Goal: Information Seeking & Learning: Learn about a topic

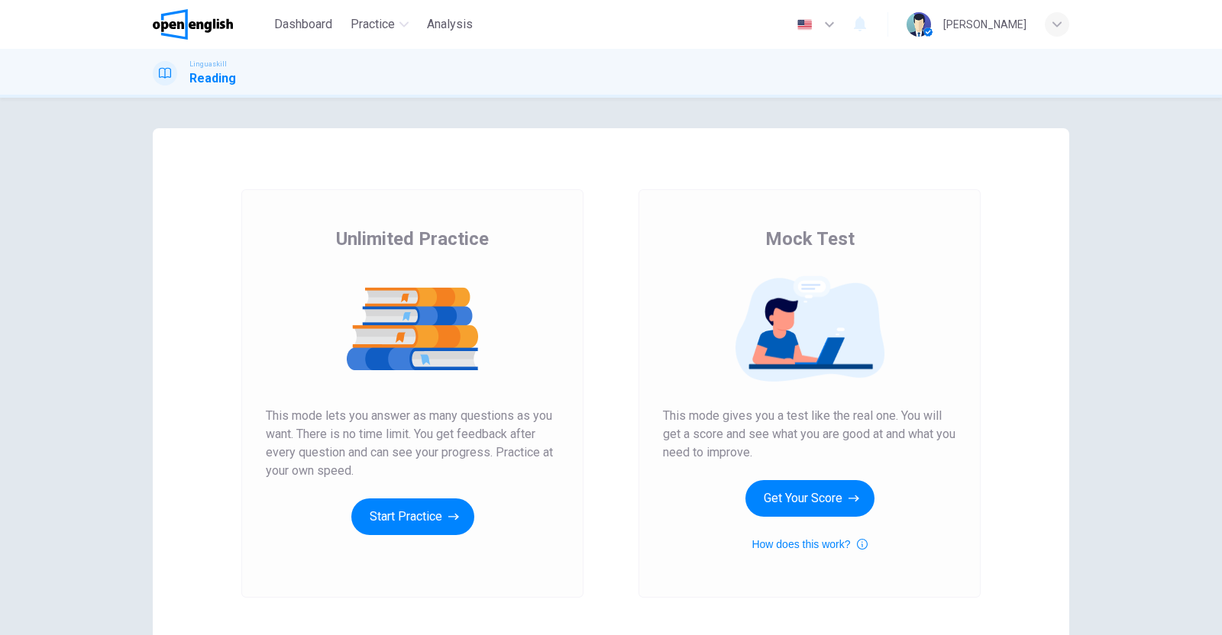
scroll to position [95, 0]
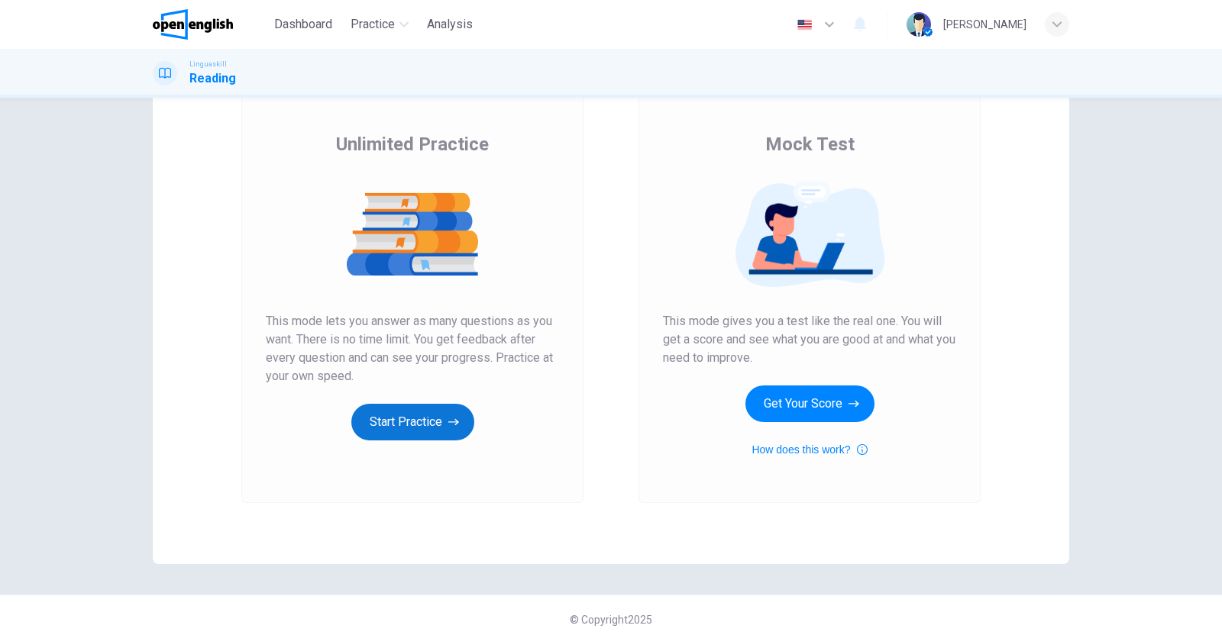
click at [406, 415] on button "Start Practice" at bounding box center [412, 422] width 123 height 37
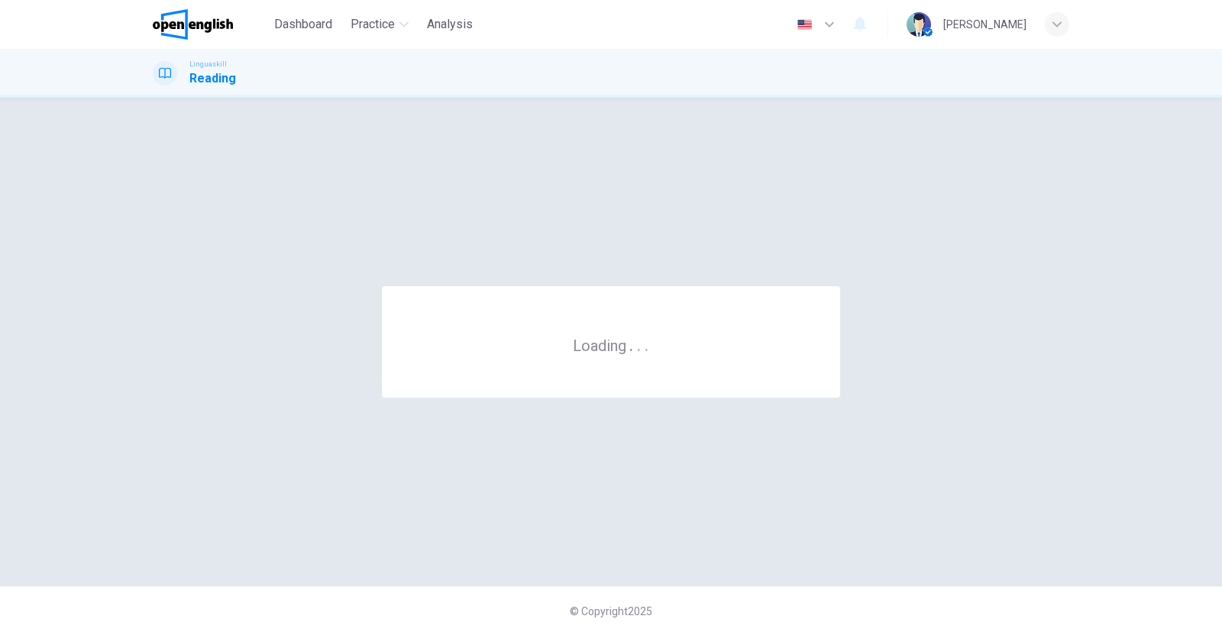
scroll to position [0, 0]
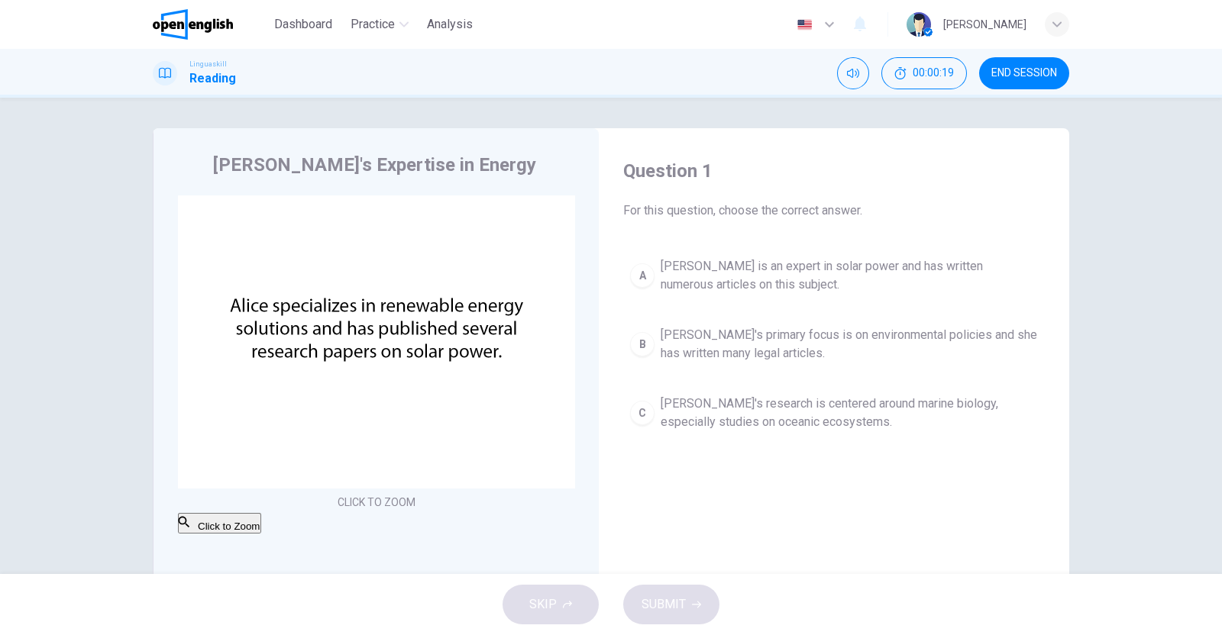
click at [876, 265] on span "[PERSON_NAME] is an expert in solar power and has written numerous articles on …" at bounding box center [848, 275] width 377 height 37
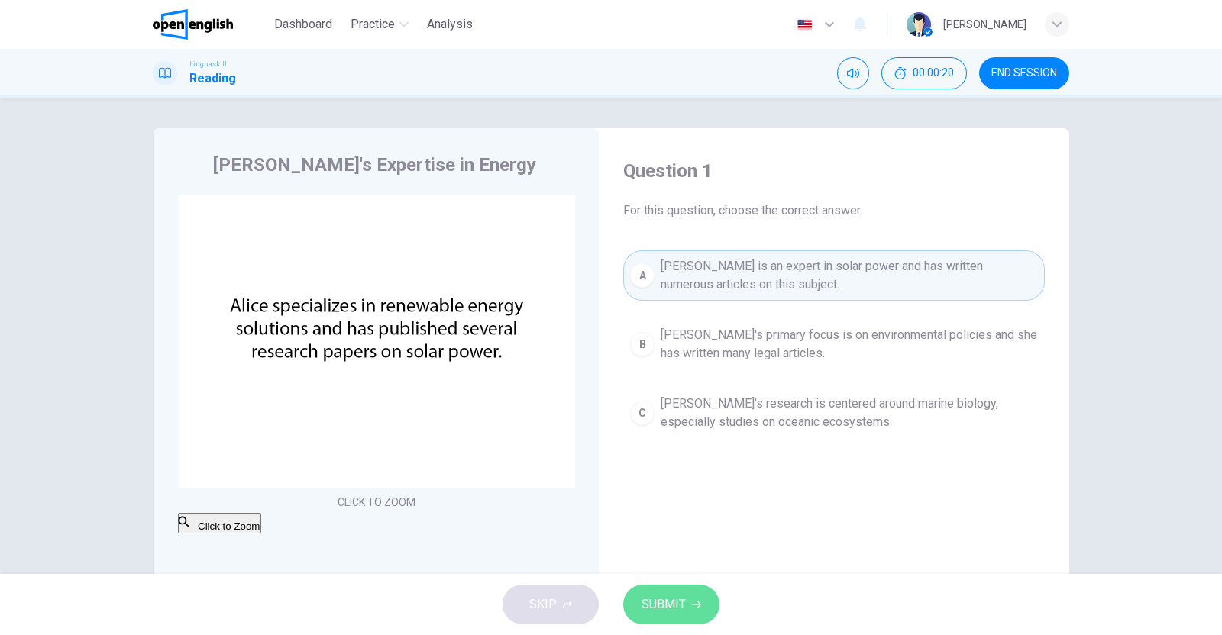
click at [688, 618] on button "SUBMIT" at bounding box center [671, 605] width 96 height 40
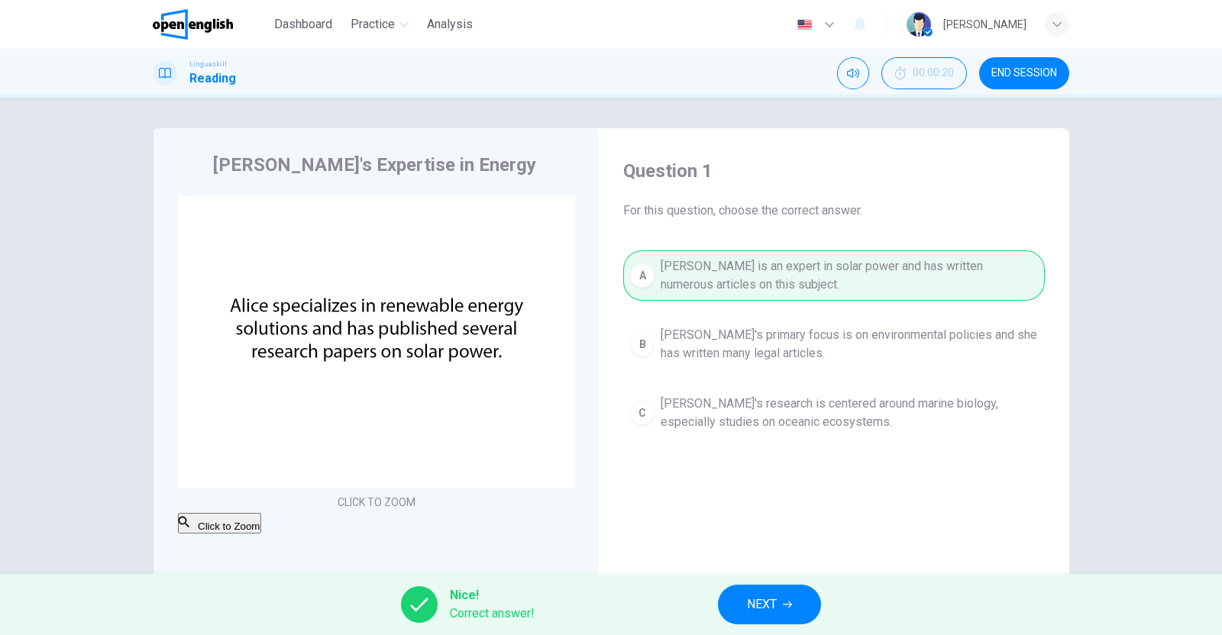
click at [770, 594] on span "NEXT" at bounding box center [762, 604] width 30 height 21
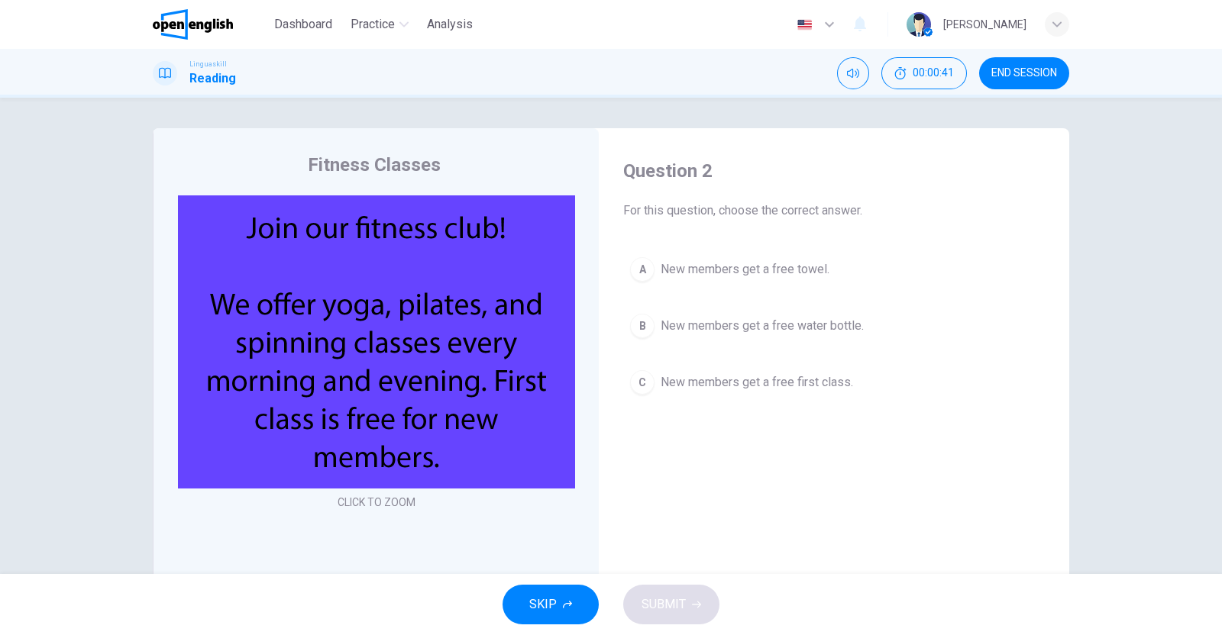
drag, startPoint x: 736, startPoint y: 383, endPoint x: 733, endPoint y: 403, distance: 20.1
click at [736, 384] on span "New members get a free first class." at bounding box center [756, 382] width 192 height 18
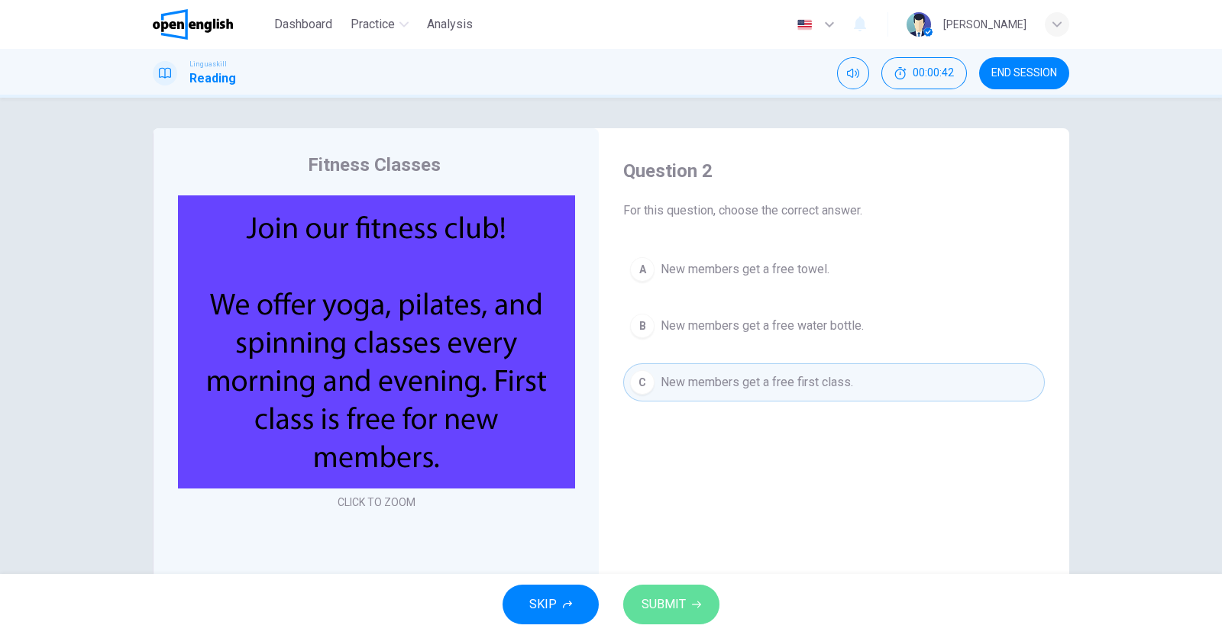
click at [662, 597] on span "SUBMIT" at bounding box center [663, 604] width 44 height 21
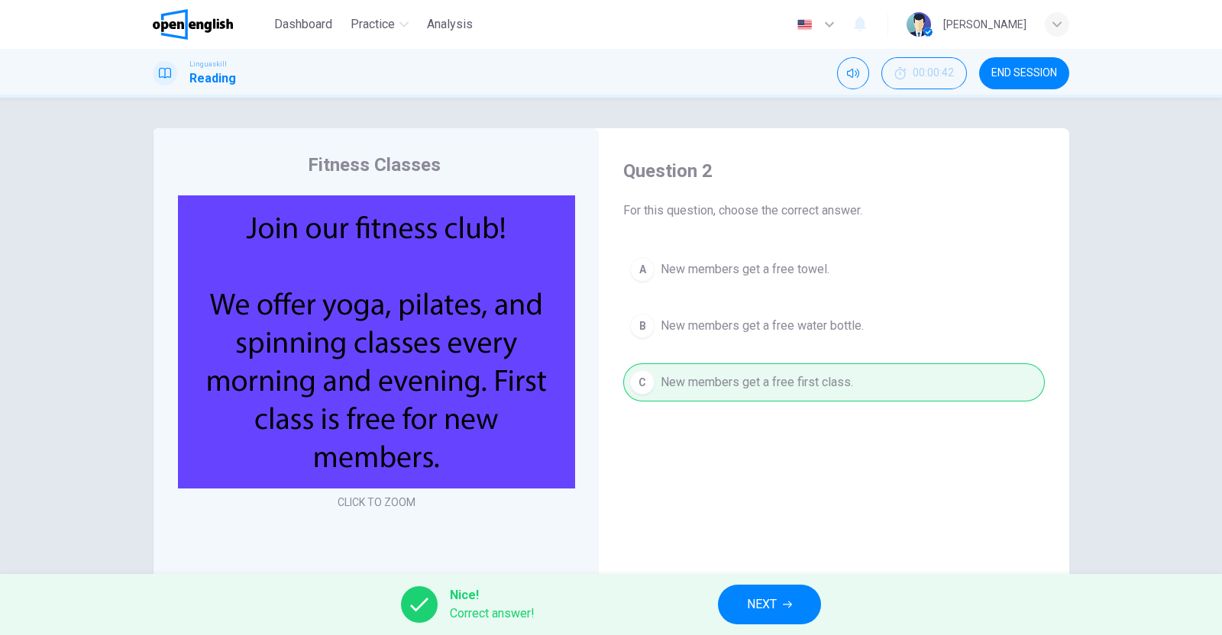
click at [747, 602] on span "NEXT" at bounding box center [762, 604] width 30 height 21
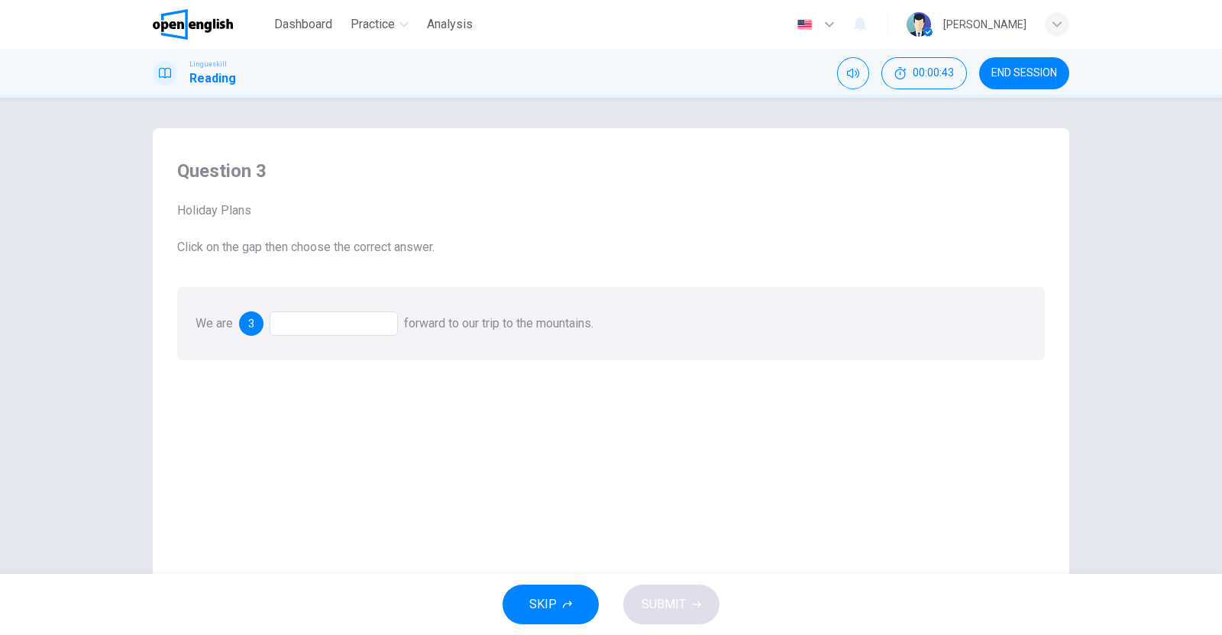
click at [349, 315] on div at bounding box center [334, 324] width 128 height 24
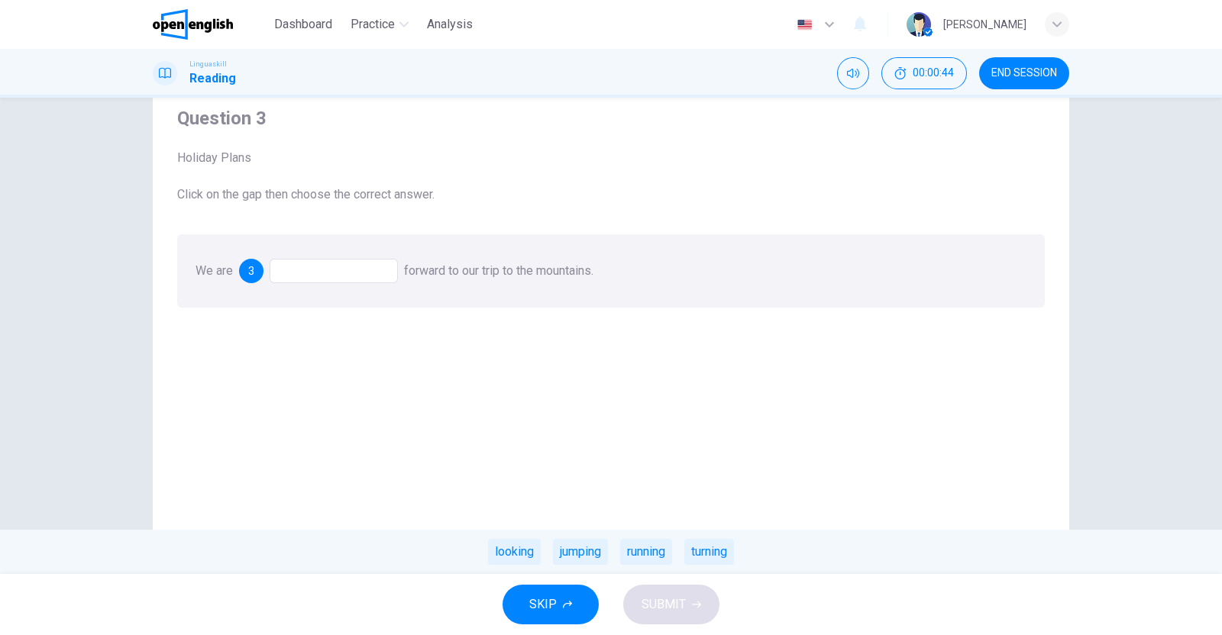
scroll to position [95, 0]
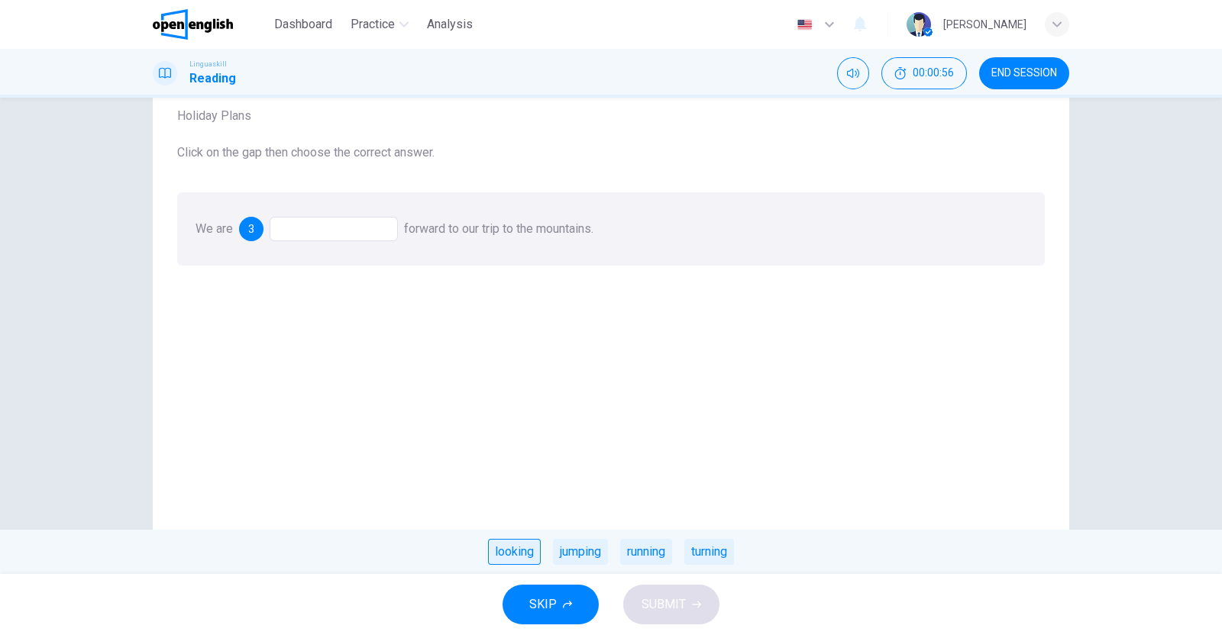
click at [519, 555] on div "looking" at bounding box center [514, 552] width 53 height 26
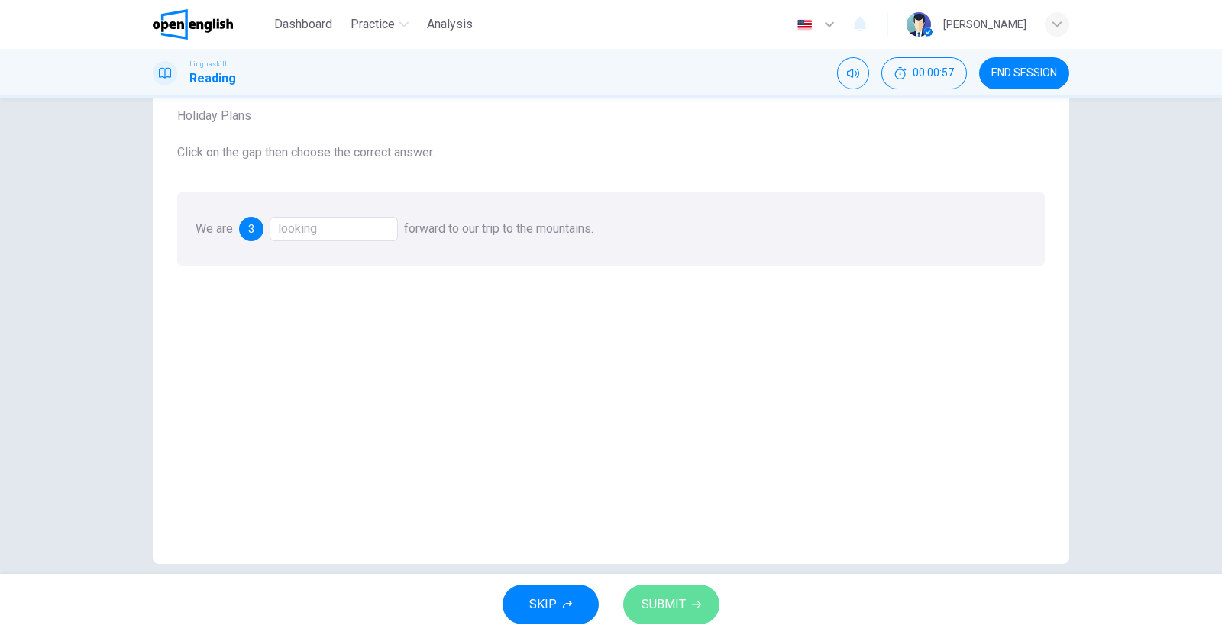
click at [700, 605] on button "SUBMIT" at bounding box center [671, 605] width 96 height 40
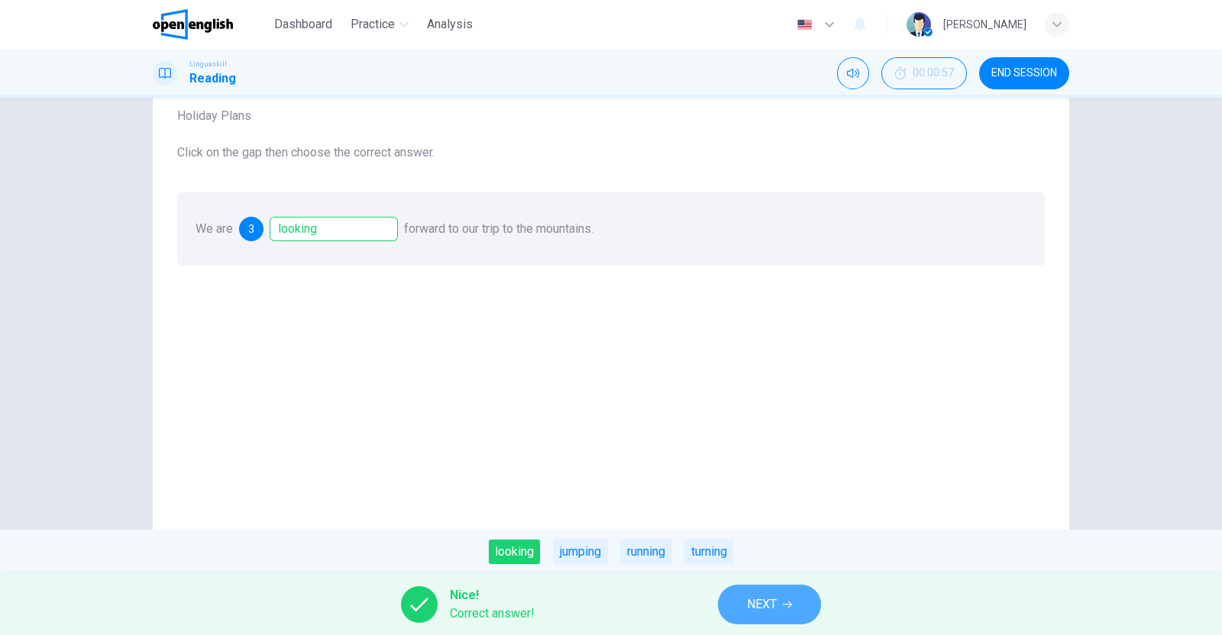
click at [748, 596] on span "NEXT" at bounding box center [762, 604] width 30 height 21
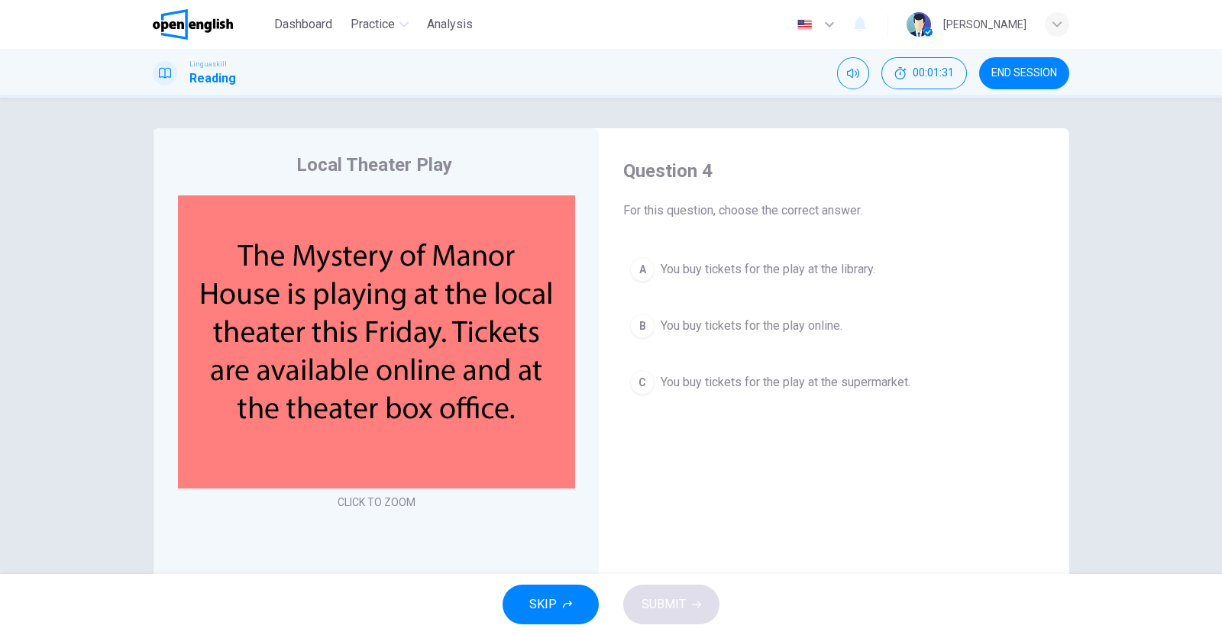
click at [780, 321] on span "You buy tickets for the play online." at bounding box center [751, 326] width 182 height 18
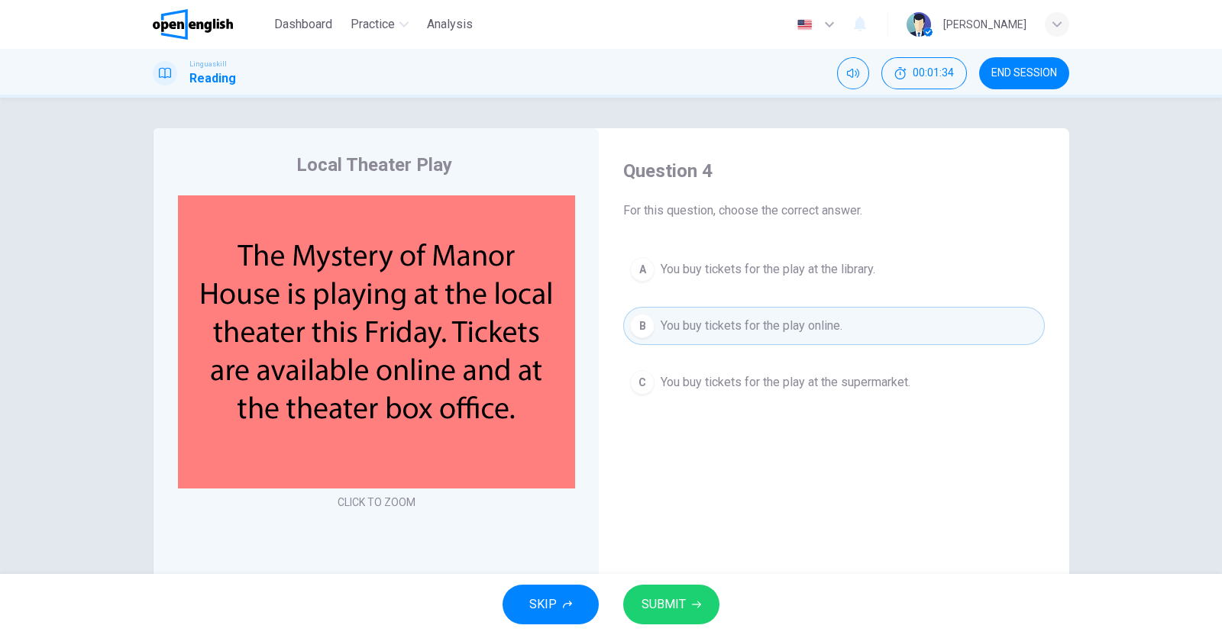
click at [687, 605] on button "SUBMIT" at bounding box center [671, 605] width 96 height 40
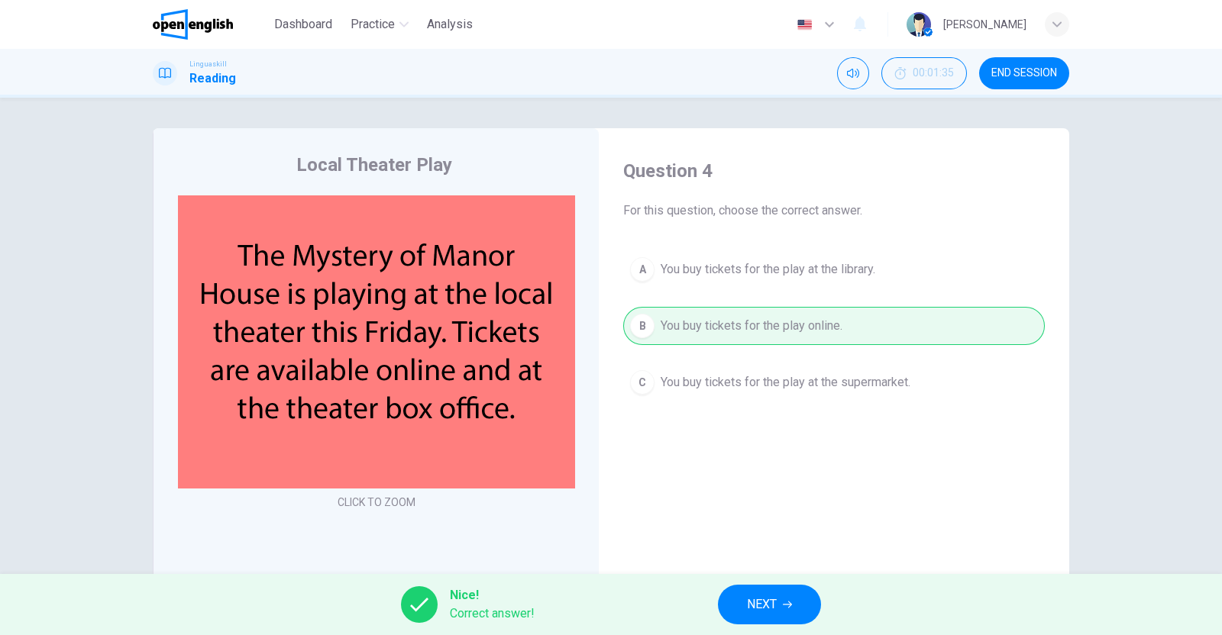
click at [754, 600] on span "NEXT" at bounding box center [762, 604] width 30 height 21
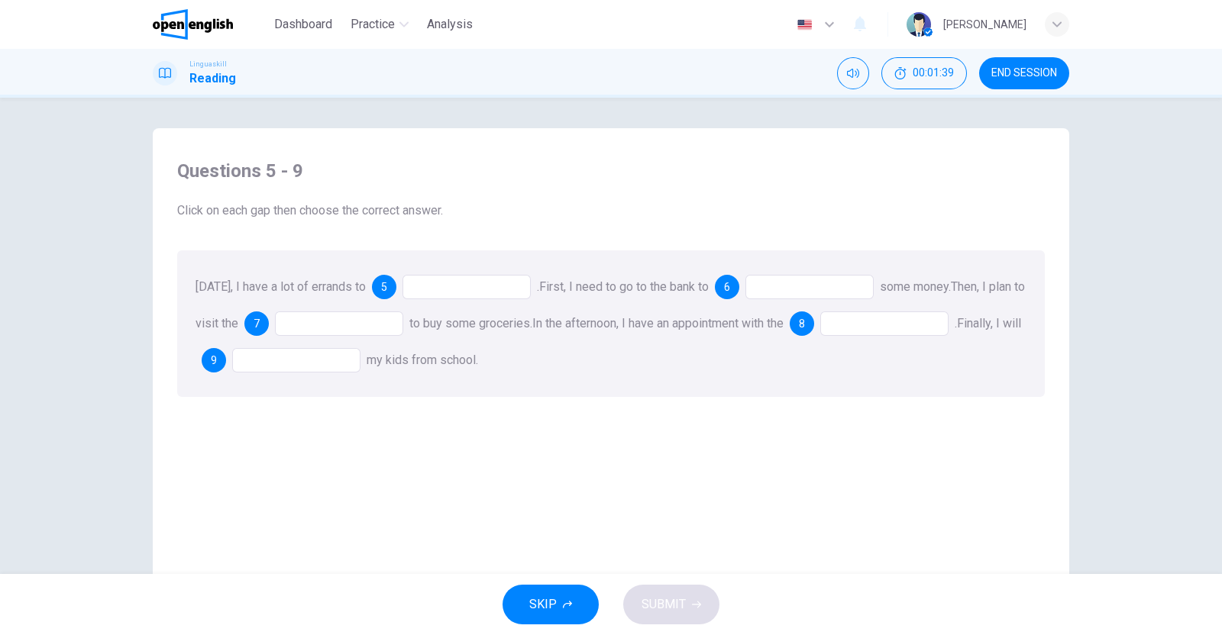
click at [486, 292] on div at bounding box center [466, 287] width 128 height 24
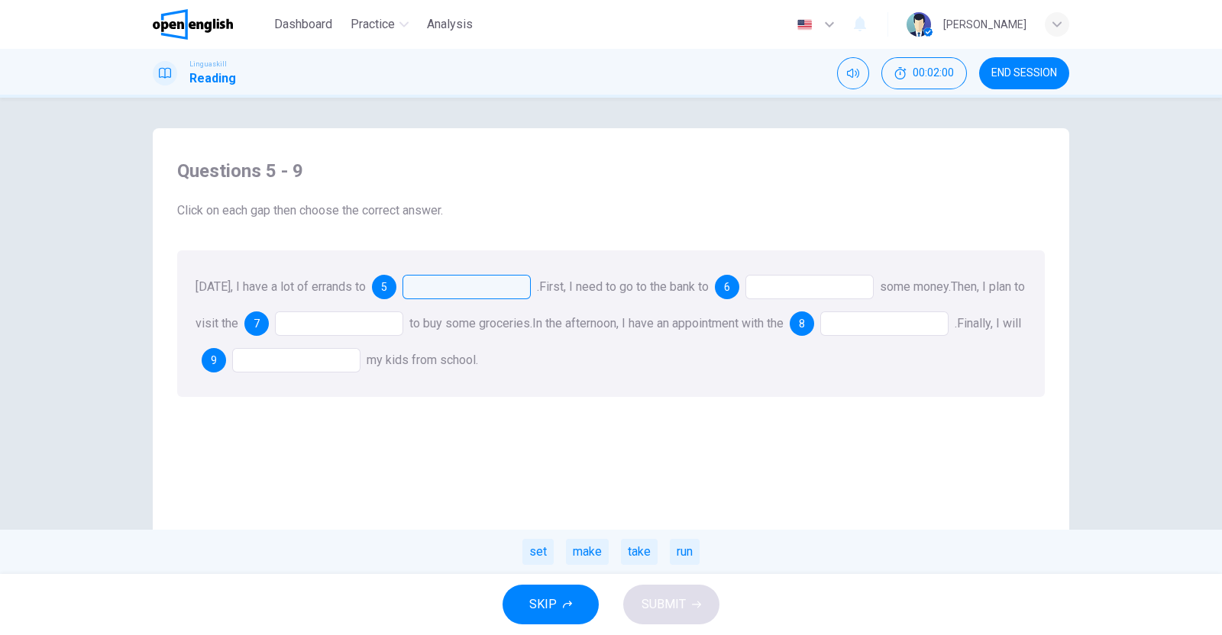
click at [802, 283] on div at bounding box center [809, 287] width 128 height 24
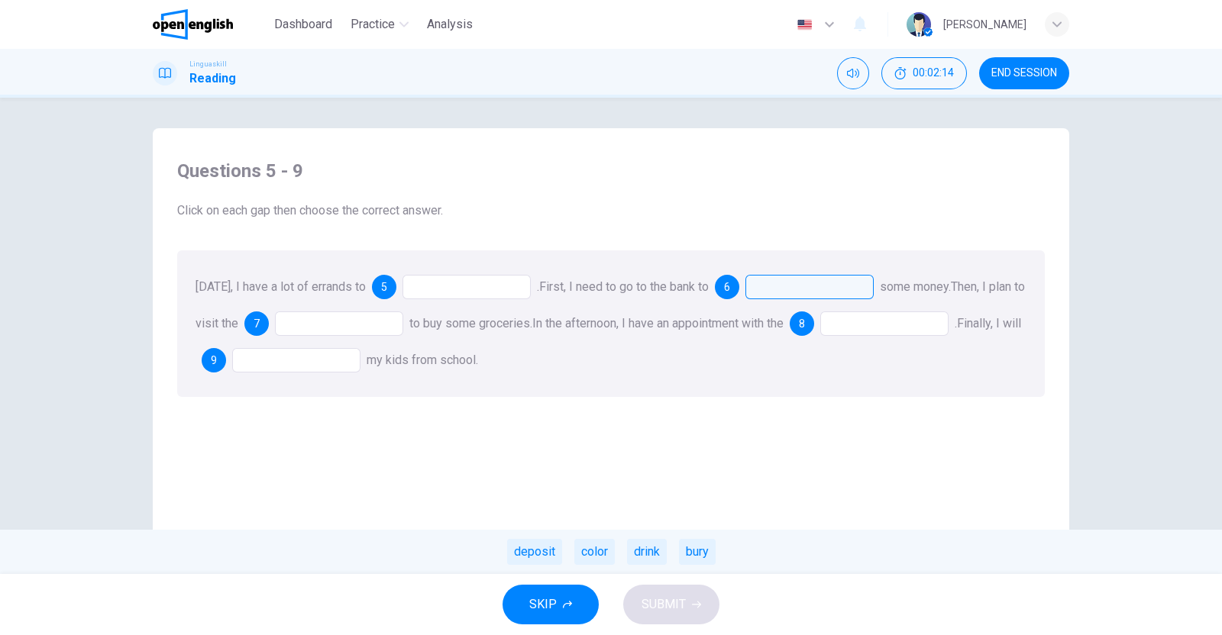
click at [326, 317] on div at bounding box center [339, 324] width 128 height 24
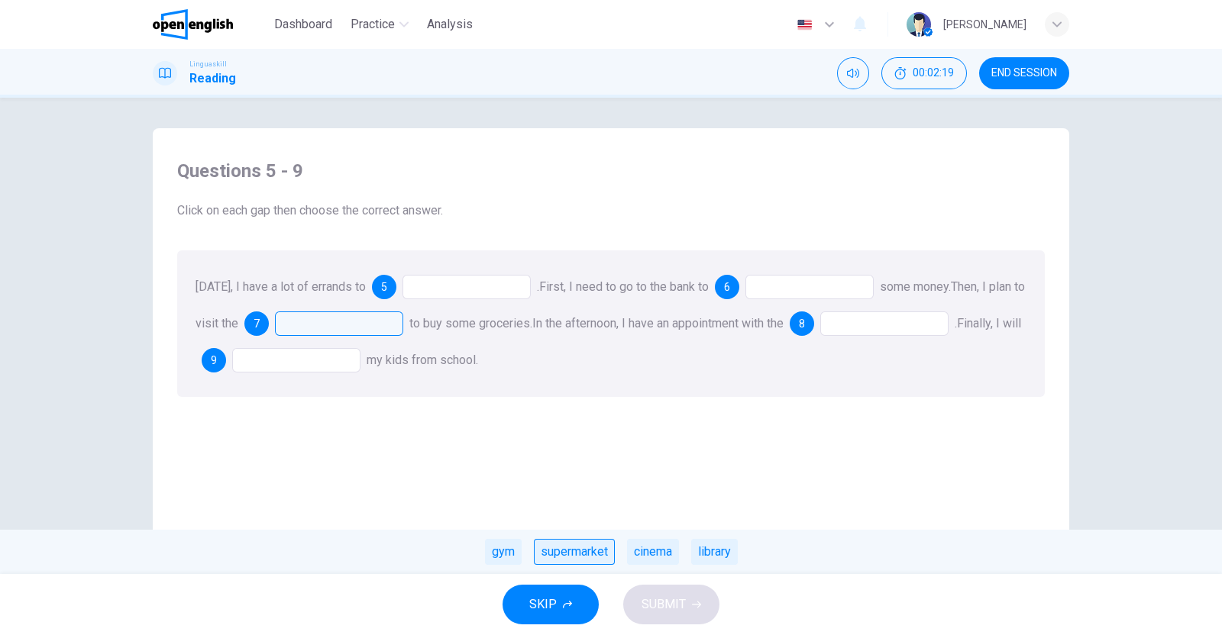
click at [580, 548] on div "supermarket" at bounding box center [574, 552] width 81 height 26
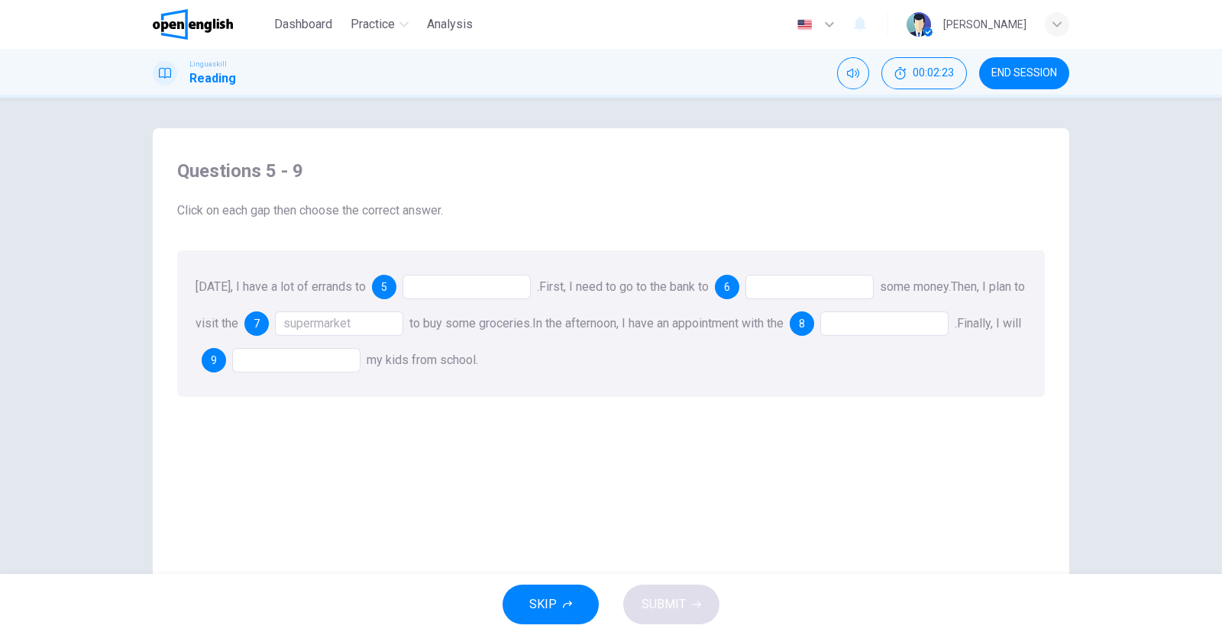
click at [918, 321] on div at bounding box center [884, 324] width 128 height 24
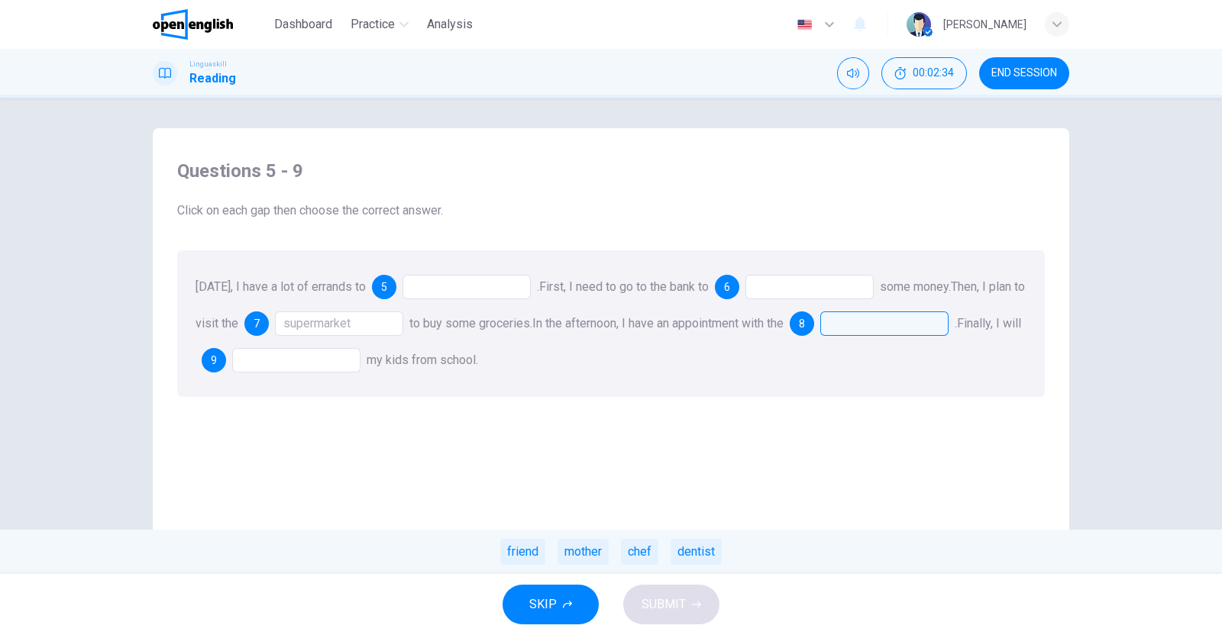
click at [332, 357] on div at bounding box center [296, 360] width 128 height 24
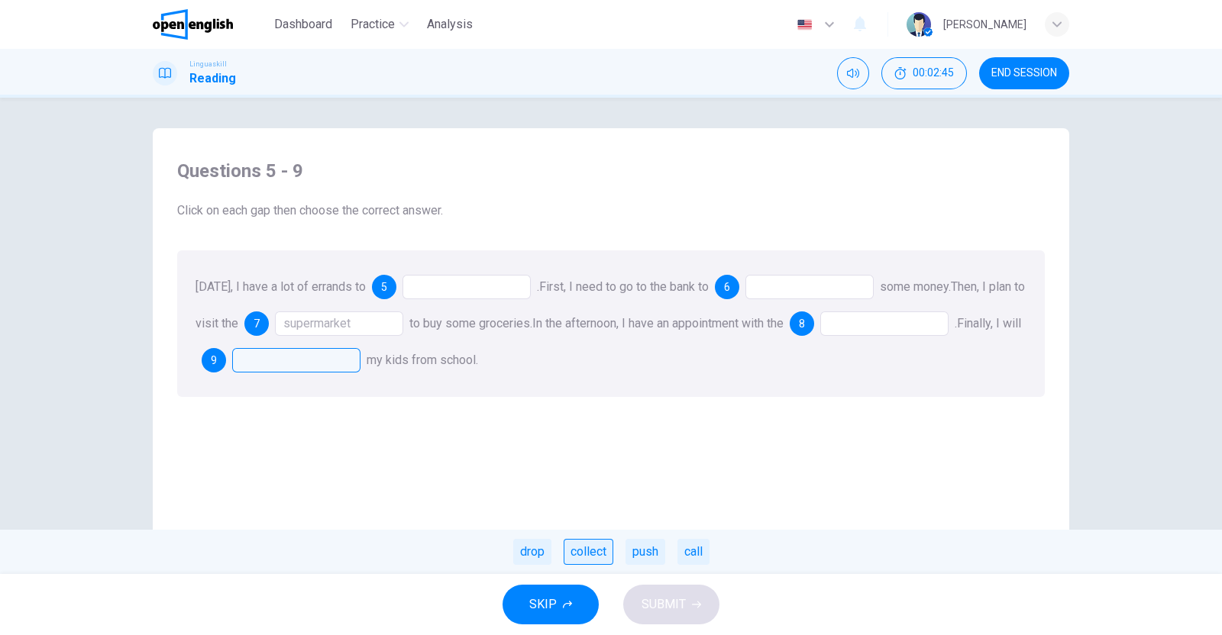
click at [606, 552] on div "collect" at bounding box center [589, 552] width 50 height 26
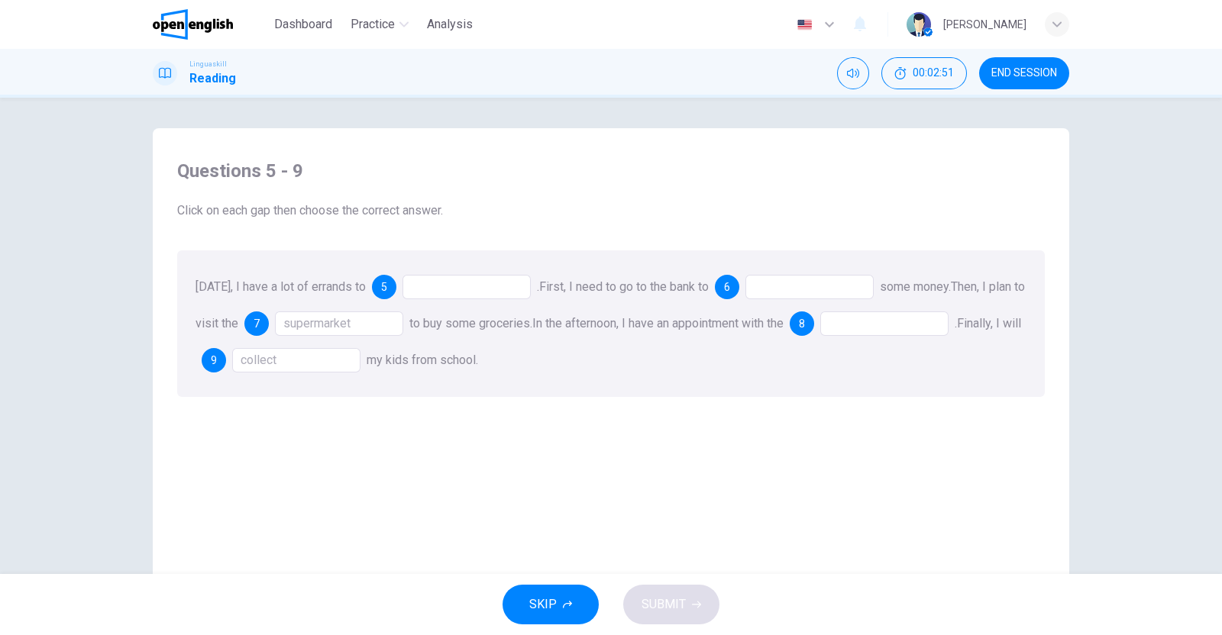
click at [909, 325] on div at bounding box center [884, 324] width 128 height 24
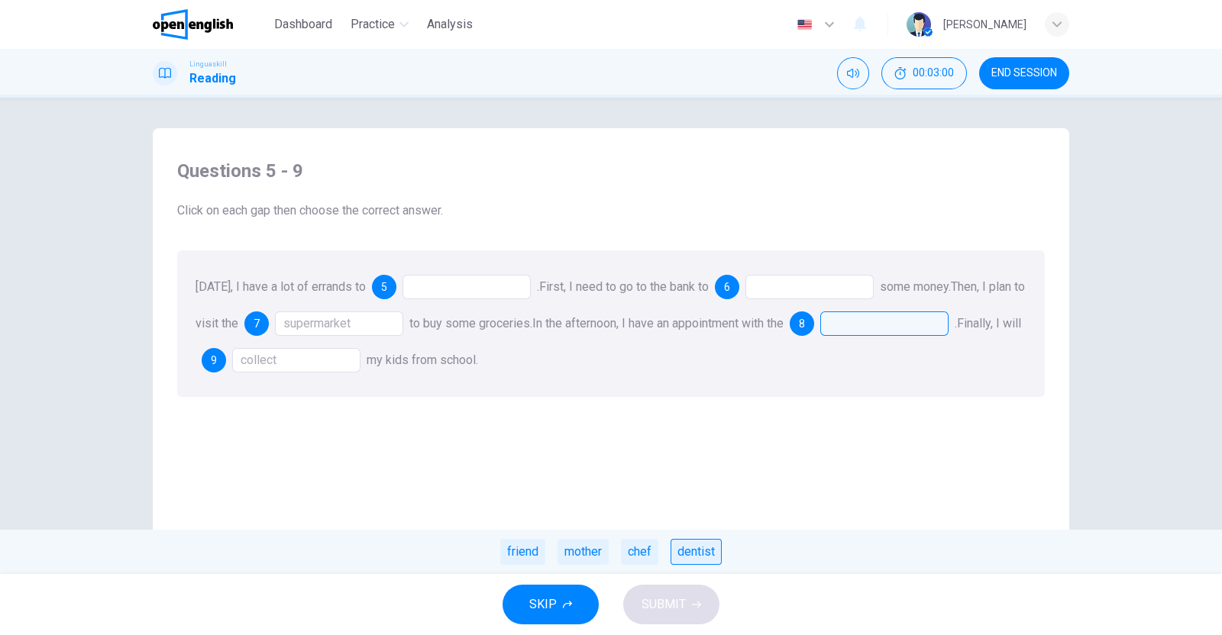
click at [691, 547] on div "dentist" at bounding box center [695, 552] width 51 height 26
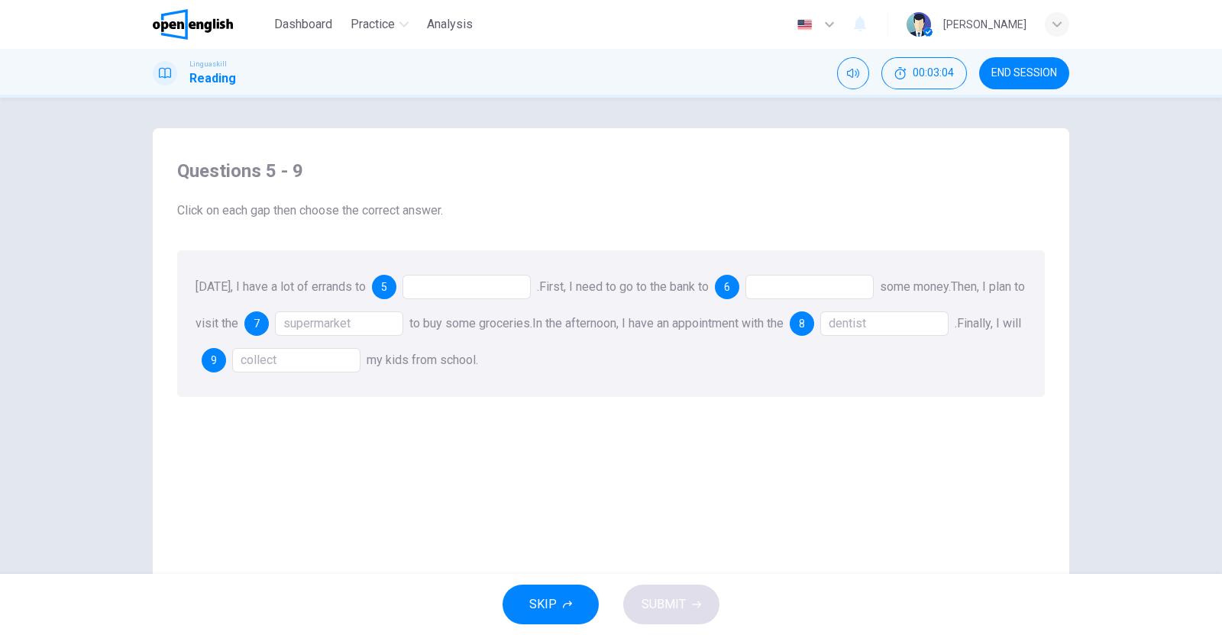
click at [504, 291] on div at bounding box center [466, 287] width 128 height 24
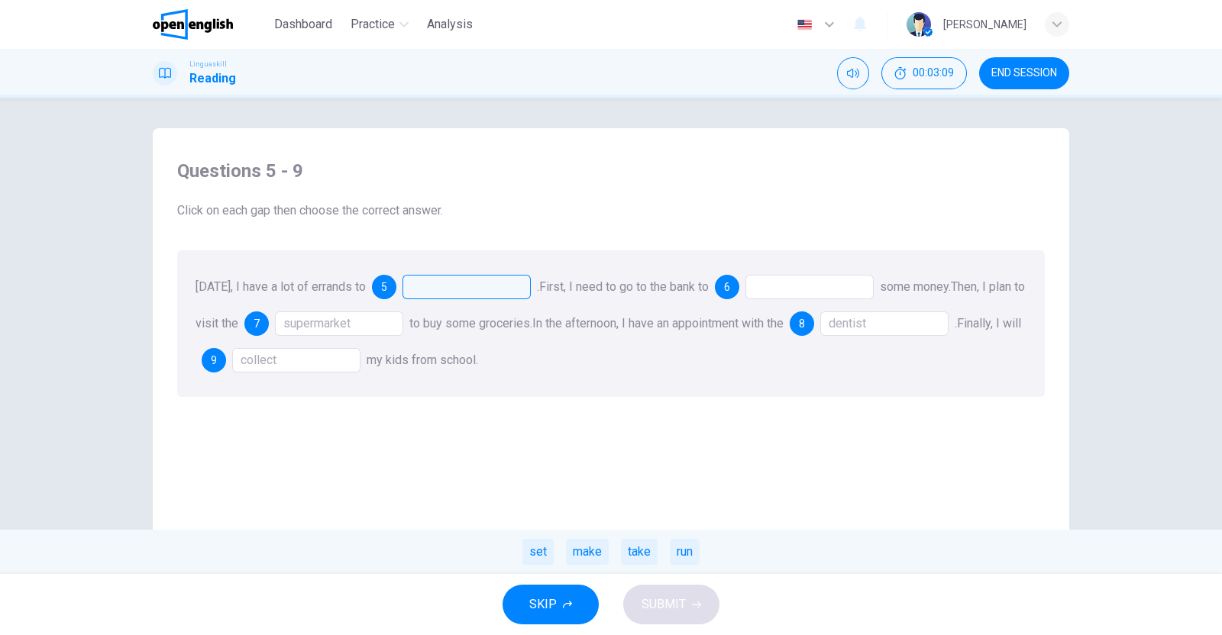
click at [790, 283] on div at bounding box center [809, 287] width 128 height 24
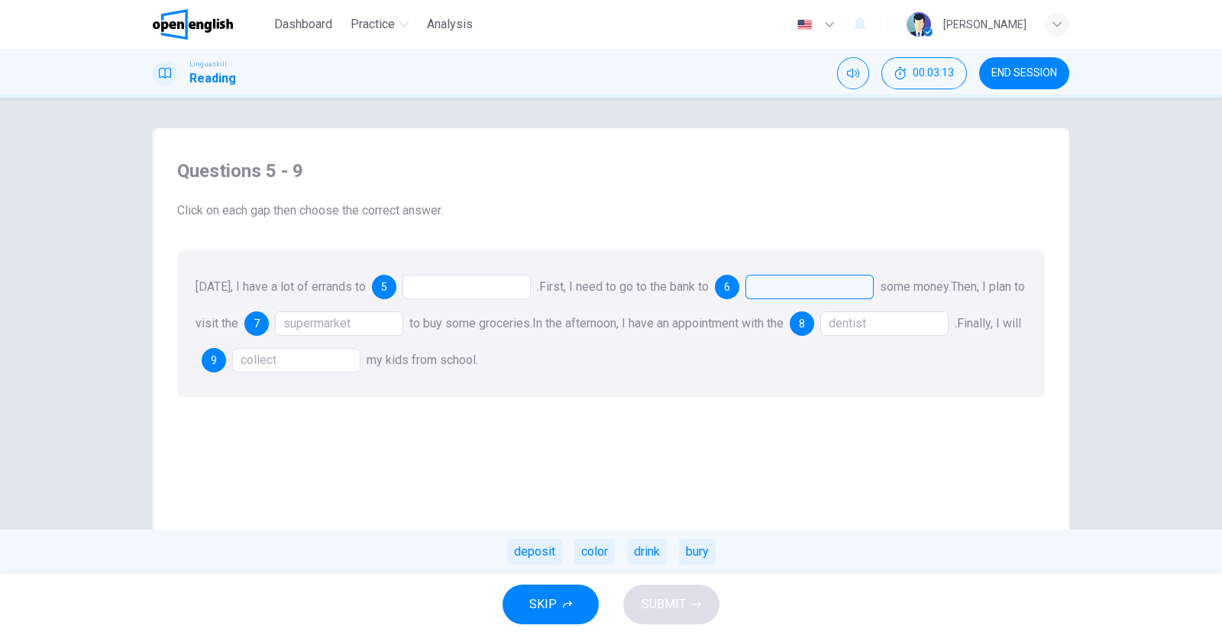
click at [549, 547] on div "deposit" at bounding box center [534, 552] width 55 height 26
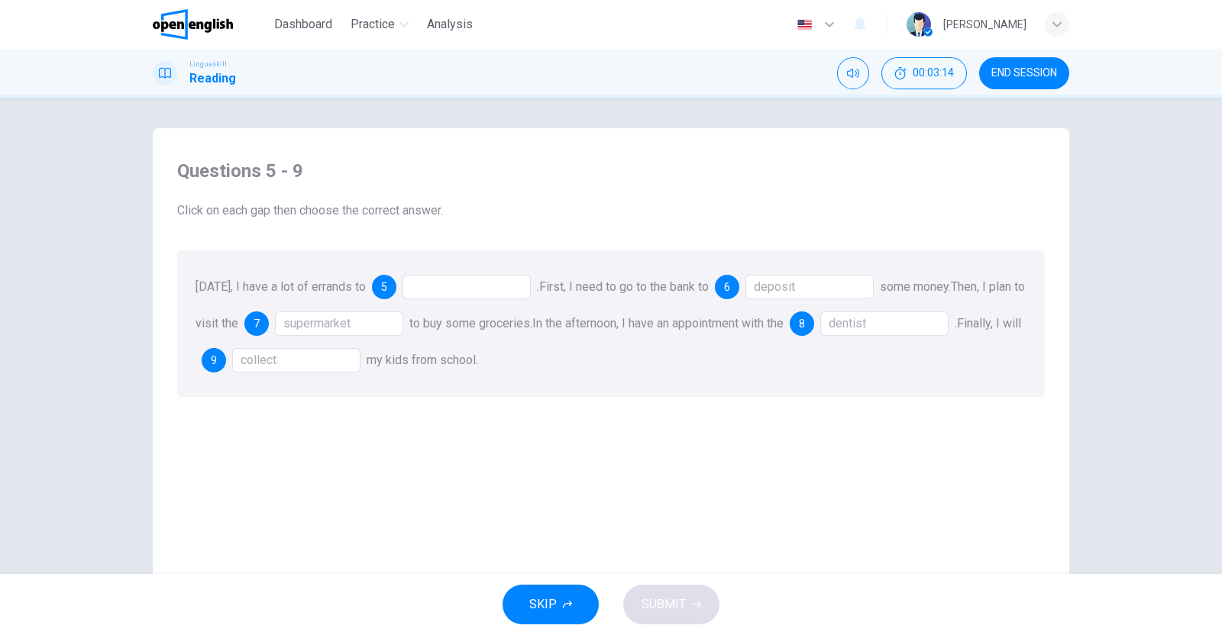
click at [446, 289] on div at bounding box center [466, 287] width 128 height 24
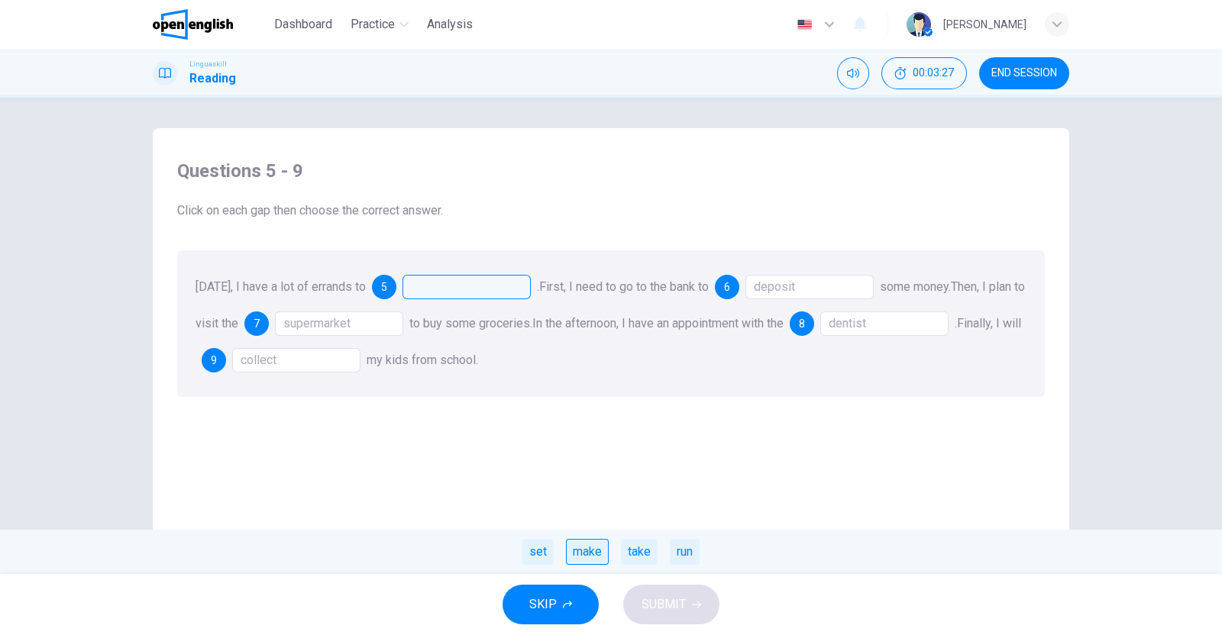
click at [580, 554] on div "make" at bounding box center [587, 552] width 43 height 26
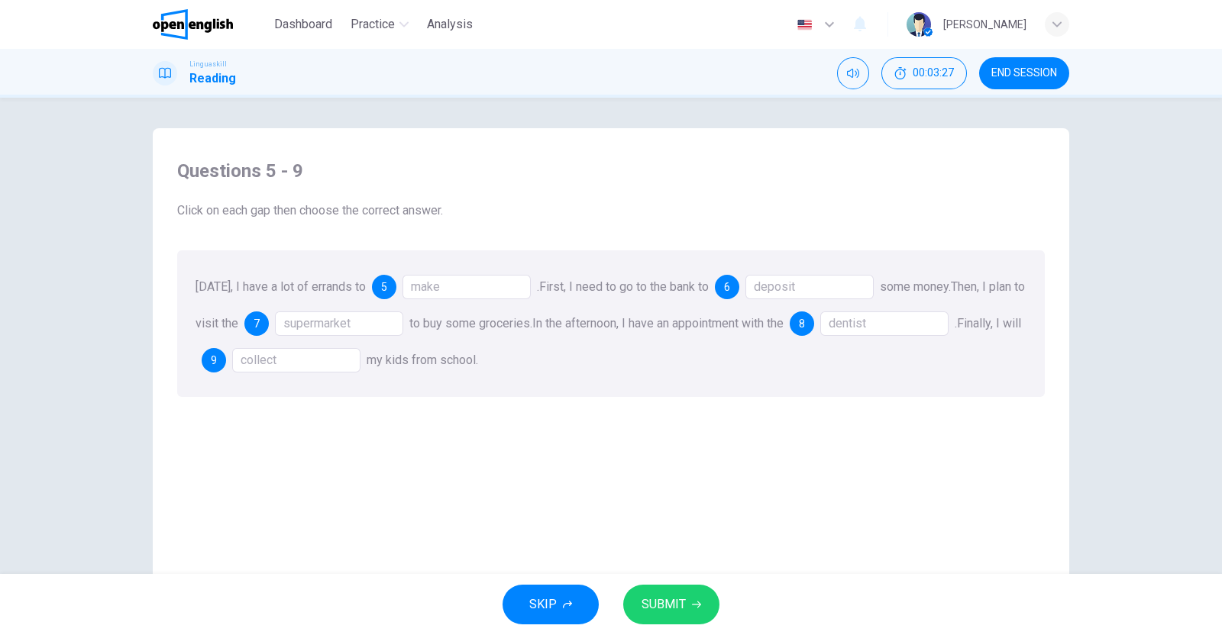
click at [676, 594] on span "SUBMIT" at bounding box center [663, 604] width 44 height 21
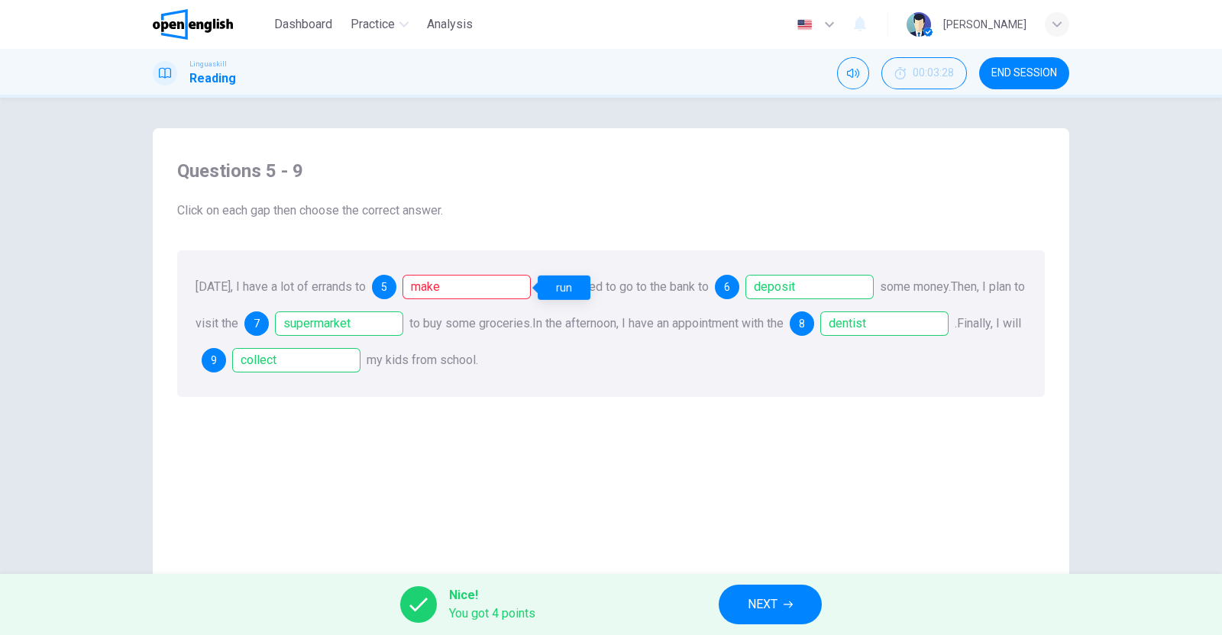
click at [477, 292] on div "make" at bounding box center [466, 287] width 128 height 24
click at [1015, 81] on button "END SESSION" at bounding box center [1024, 73] width 90 height 32
